Goal: Complete application form

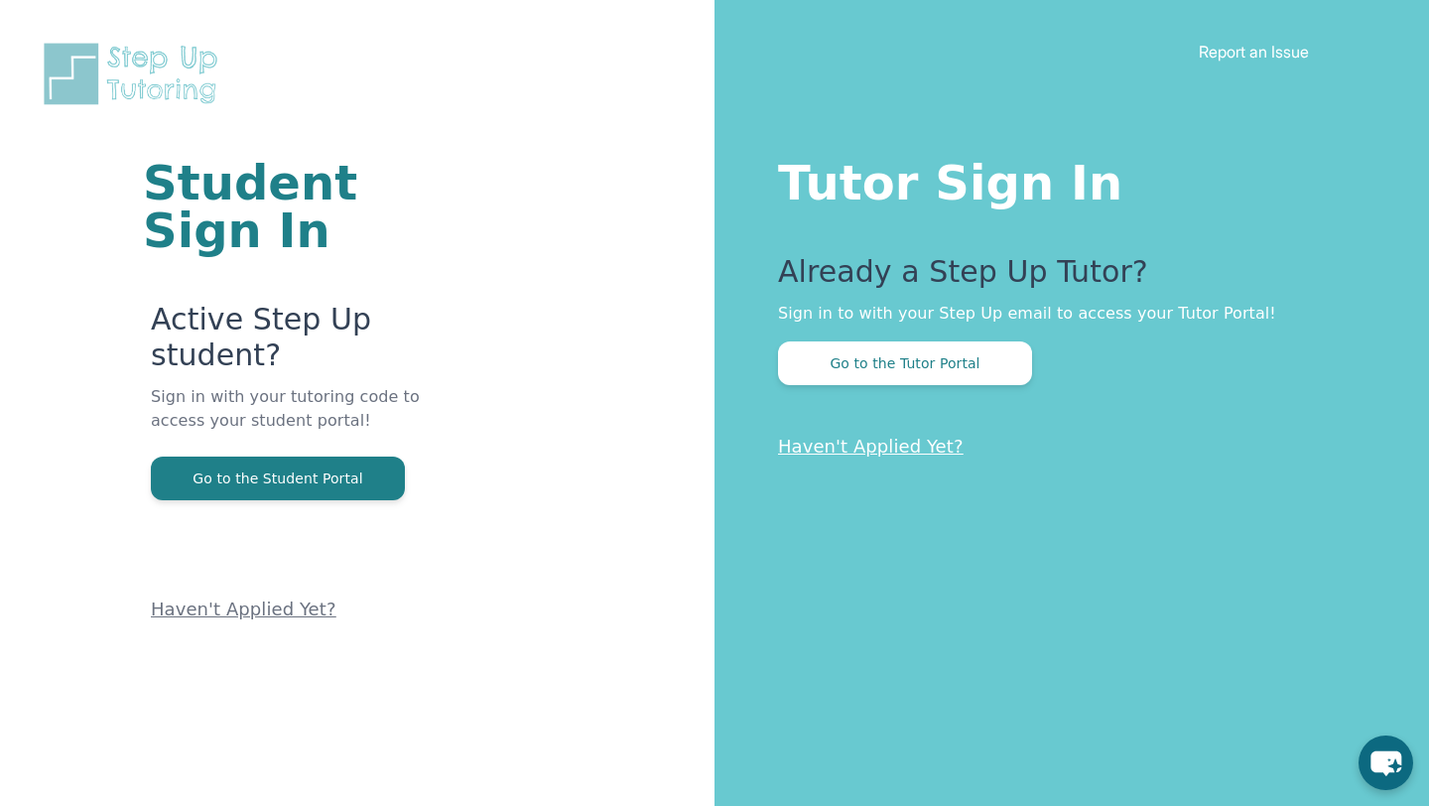
click at [307, 500] on p "Haven't Applied Yet?" at bounding box center [313, 561] width 325 height 123
click at [300, 456] on button "Go to the Student Portal" at bounding box center [278, 478] width 254 height 44
click at [258, 500] on p "Haven't Applied Yet?" at bounding box center [313, 561] width 325 height 123
click at [256, 456] on button "Go to the Student Portal" at bounding box center [278, 478] width 254 height 44
